Goal: Use online tool/utility: Utilize a website feature to perform a specific function

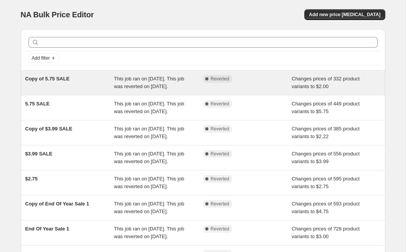
click at [223, 90] on div "Complete Reverted" at bounding box center [247, 82] width 89 height 15
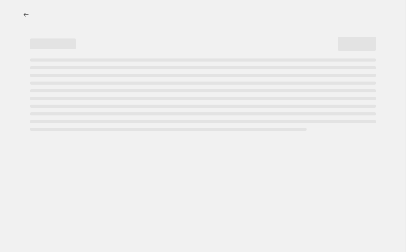
select select "remove"
select select "vendor"
select select "inventory_quantity"
select select "not_equal"
select select "product_status"
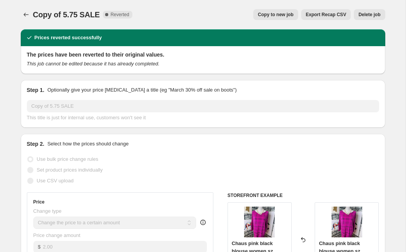
click at [271, 15] on span "Copy to new job" at bounding box center [276, 15] width 36 height 6
select select "remove"
select select "vendor"
select select "inventory_quantity"
select select "not_equal"
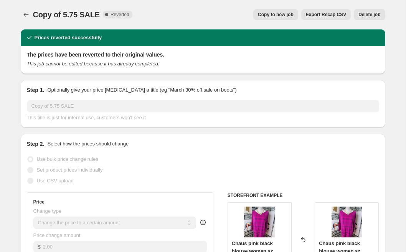
select select "product_status"
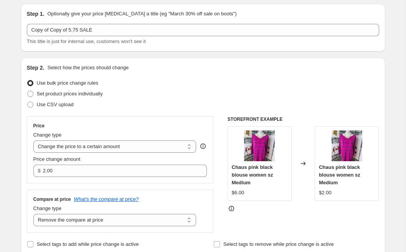
scroll to position [29, 0]
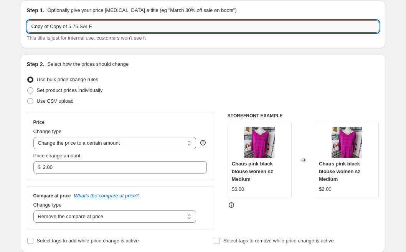
drag, startPoint x: 101, startPoint y: 27, endPoint x: 35, endPoint y: 24, distance: 66.5
click at [35, 24] on input "Copy of Copy of 5.75 SALE" at bounding box center [203, 26] width 353 height 12
type input "C"
type input "2"
click at [150, 66] on div "Step 2. Select how the prices should change" at bounding box center [203, 64] width 353 height 8
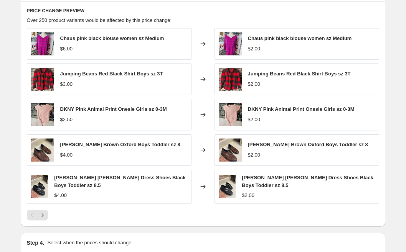
scroll to position [567, 0]
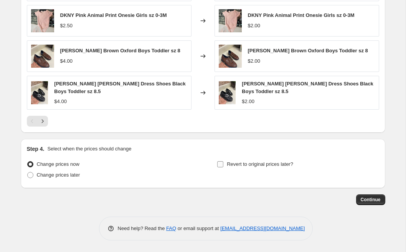
click at [219, 166] on input "Revert to original prices later?" at bounding box center [220, 164] width 6 height 6
checkbox input "true"
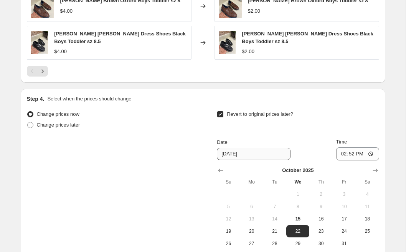
scroll to position [678, 0]
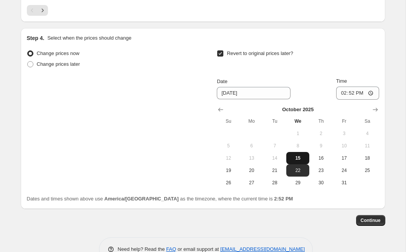
click at [302, 158] on span "15" at bounding box center [298, 158] width 17 height 6
type input "[DATE]"
click at [340, 93] on input "14:52" at bounding box center [357, 92] width 43 height 13
click at [341, 93] on input "20:00" at bounding box center [357, 92] width 43 height 13
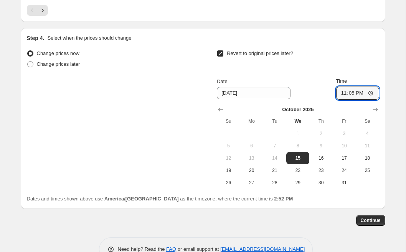
type input "23:59"
click at [371, 221] on span "Continue" at bounding box center [371, 220] width 20 height 6
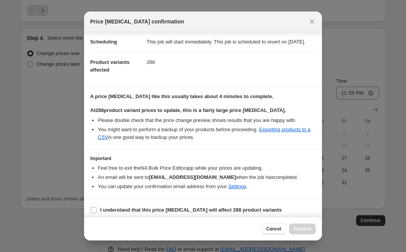
scroll to position [75, 0]
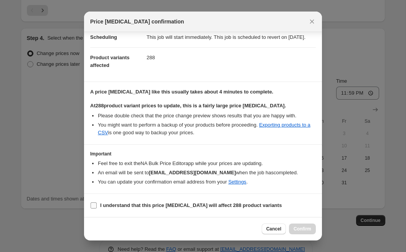
click at [133, 206] on b "I understand that this price [MEDICAL_DATA] will affect 288 product variants" at bounding box center [191, 205] width 182 height 6
click at [97, 206] on input "I understand that this price [MEDICAL_DATA] will affect 288 product variants" at bounding box center [94, 205] width 6 height 6
checkbox input "true"
click at [304, 229] on span "Confirm" at bounding box center [303, 228] width 18 height 6
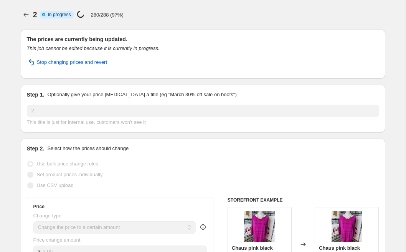
select select "remove"
select select "vendor"
select select "inventory_quantity"
select select "not_equal"
select select "product_status"
